Goal: Transaction & Acquisition: Register for event/course

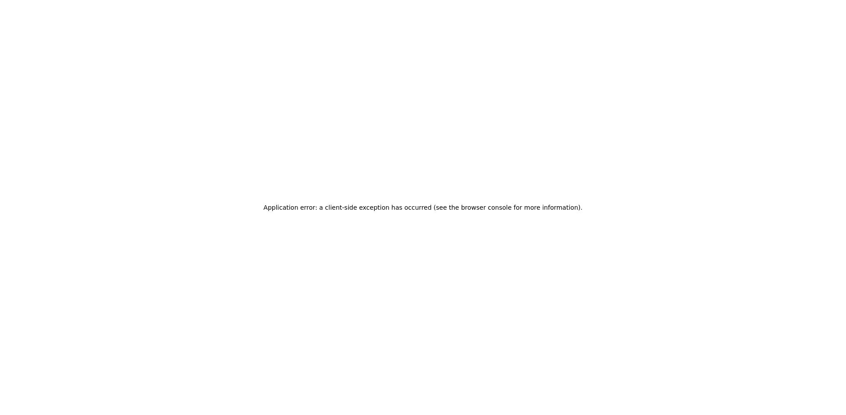
click at [367, 109] on div "Application error: a client-side exception has occurred (see the browser consol…" at bounding box center [423, 207] width 846 height 415
drag, startPoint x: 223, startPoint y: 71, endPoint x: 193, endPoint y: 44, distance: 40.3
click at [222, 71] on div "Application error: a client-side exception has occurred (see the browser consol…" at bounding box center [423, 207] width 846 height 415
click at [148, 166] on div "Application error: a client-side exception has occurred (see the browser consol…" at bounding box center [423, 207] width 846 height 415
click at [179, 55] on div "Application error: a client-side exception has occurred (see the browser consol…" at bounding box center [423, 207] width 846 height 415
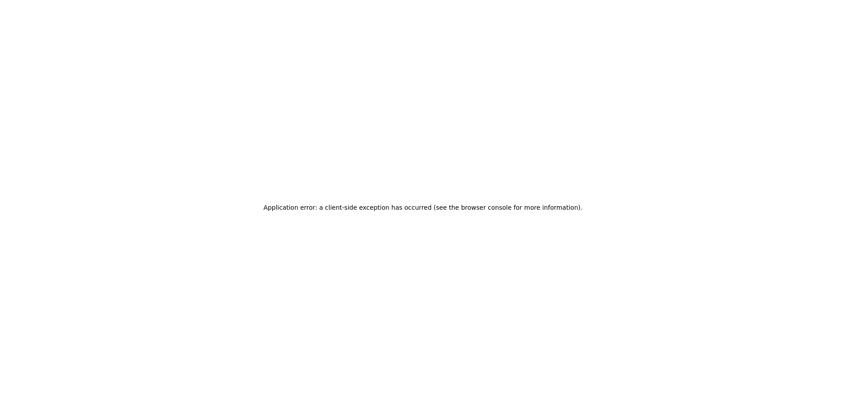
click at [178, 122] on div "Application error: a client-side exception has occurred (see the browser consol…" at bounding box center [423, 207] width 846 height 415
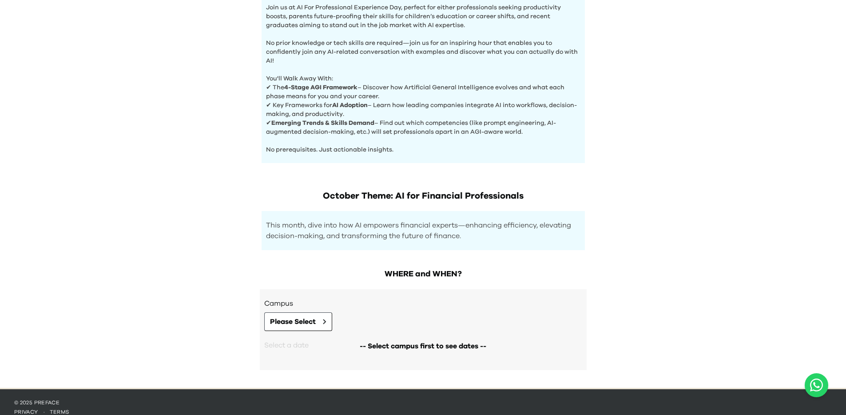
scroll to position [327, 0]
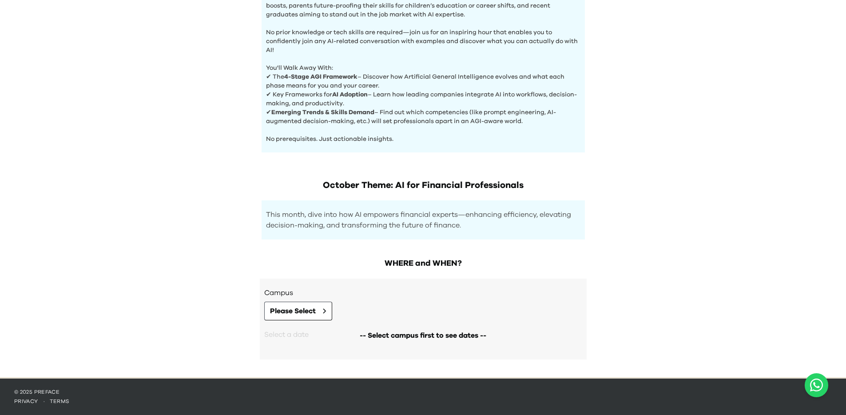
click at [332, 189] on h1 "October Theme: AI for Financial Professionals" at bounding box center [422, 185] width 323 height 12
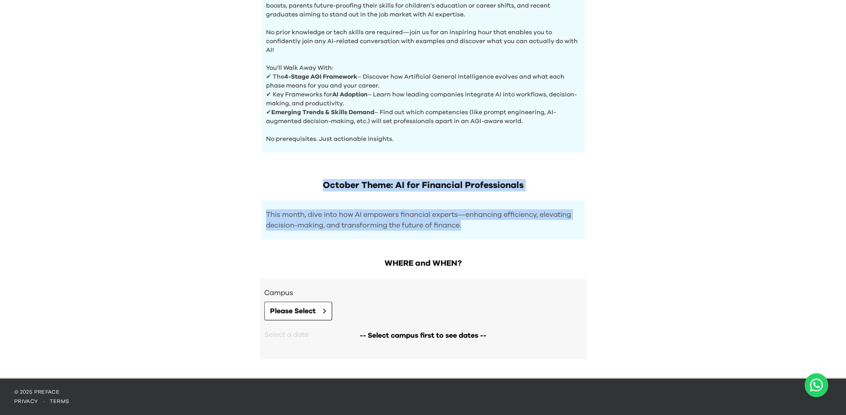
drag, startPoint x: 322, startPoint y: 182, endPoint x: 512, endPoint y: 239, distance: 198.3
click at [512, 239] on div "October Theme: AI for Financial Professionals This month, dive into how AI empo…" at bounding box center [423, 200] width 341 height 78
click at [512, 239] on div "This month, dive into how AI empowers financial experts—enhancing efficiency, e…" at bounding box center [422, 219] width 323 height 39
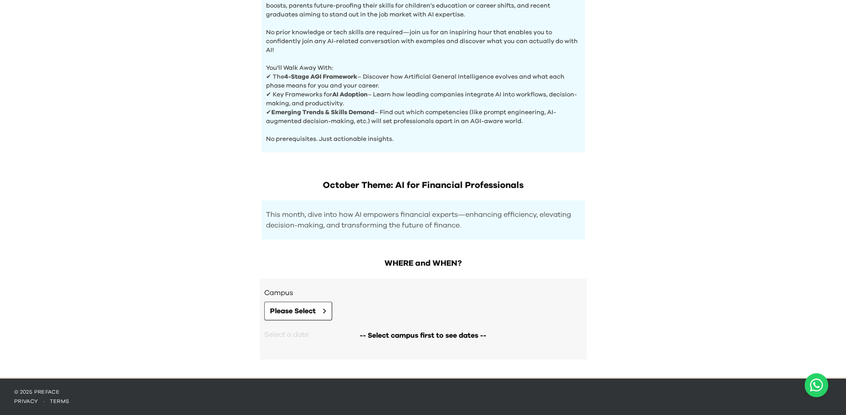
click at [514, 234] on div "This month, dive into how AI empowers financial experts—enhancing efficiency, e…" at bounding box center [422, 219] width 323 height 39
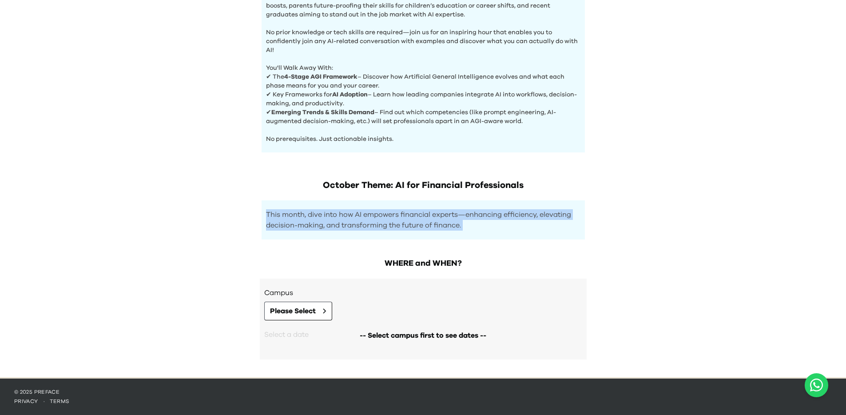
drag, startPoint x: 514, startPoint y: 234, endPoint x: 478, endPoint y: 175, distance: 68.7
click at [480, 186] on div "October Theme: AI for Financial Professionals This month, dive into how AI empo…" at bounding box center [423, 200] width 341 height 78
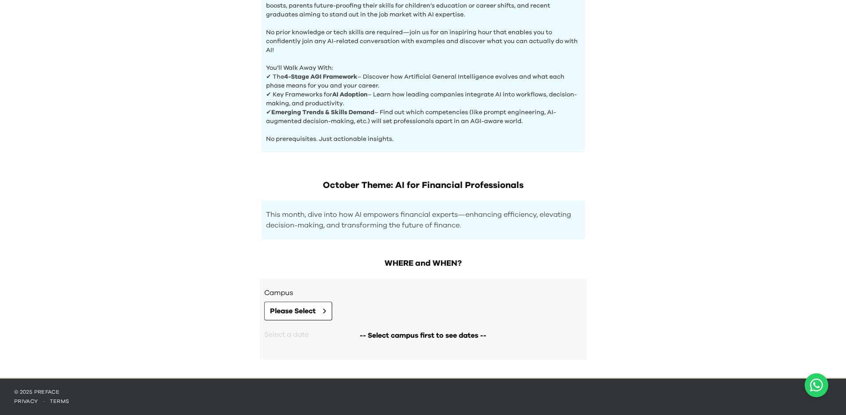
click at [478, 172] on div "October Theme: AI for Financial Professionals This month, dive into how AI empo…" at bounding box center [423, 200] width 341 height 78
drag, startPoint x: 505, startPoint y: 199, endPoint x: 510, endPoint y: 205, distance: 7.3
click at [510, 205] on div "October Theme: AI for Financial Professionals This month, dive into how AI empo…" at bounding box center [423, 200] width 341 height 78
click at [510, 205] on div "This month, dive into how AI empowers financial experts—enhancing efficiency, e…" at bounding box center [422, 219] width 323 height 39
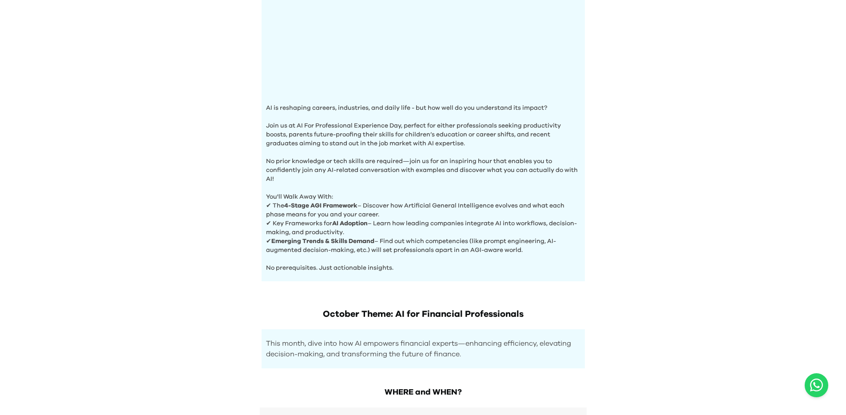
scroll to position [196, 0]
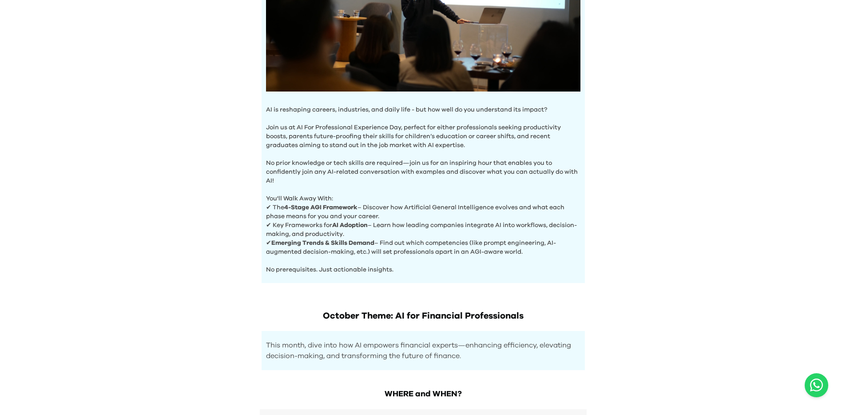
click at [558, 198] on p "You'll Walk Away With:" at bounding box center [423, 194] width 314 height 18
click at [301, 343] on p "This month, dive into how AI empowers financial experts—enhancing efficiency, e…" at bounding box center [423, 350] width 314 height 21
click at [279, 349] on p "This month, dive into how AI empowers financial experts—enhancing efficiency, e…" at bounding box center [423, 350] width 314 height 21
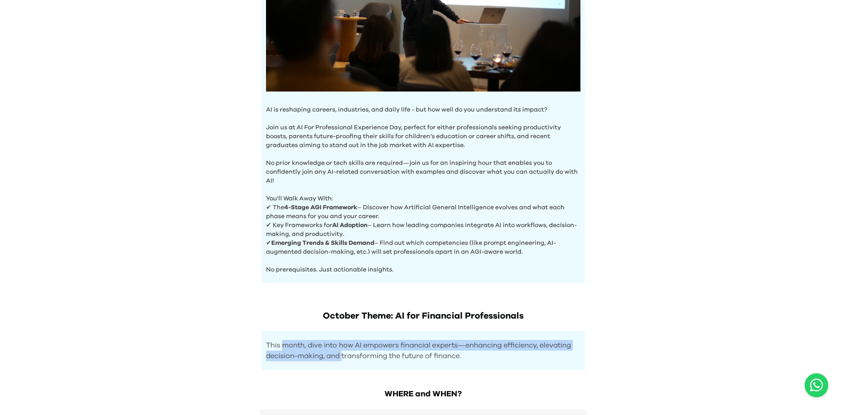
drag, startPoint x: 281, startPoint y: 347, endPoint x: 344, endPoint y: 359, distance: 63.7
click at [344, 359] on p "This month, dive into how AI empowers financial experts—enhancing efficiency, e…" at bounding box center [423, 350] width 314 height 21
click at [348, 355] on p "This month, dive into how AI empowers financial experts—enhancing efficiency, e…" at bounding box center [423, 350] width 314 height 21
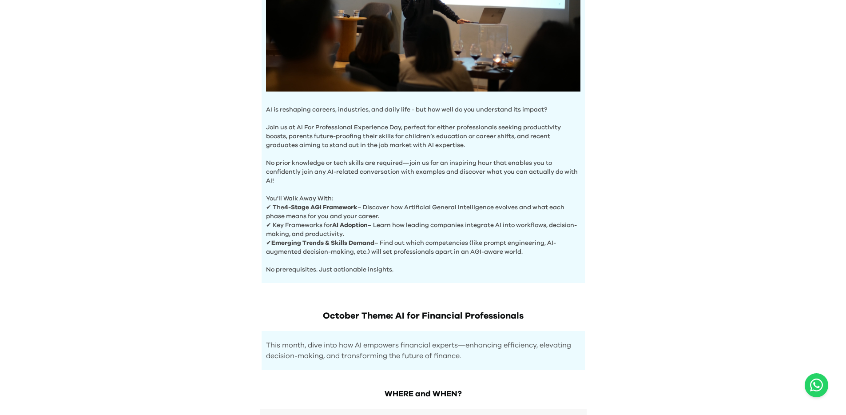
scroll to position [197, 0]
